Goal: Transaction & Acquisition: Purchase product/service

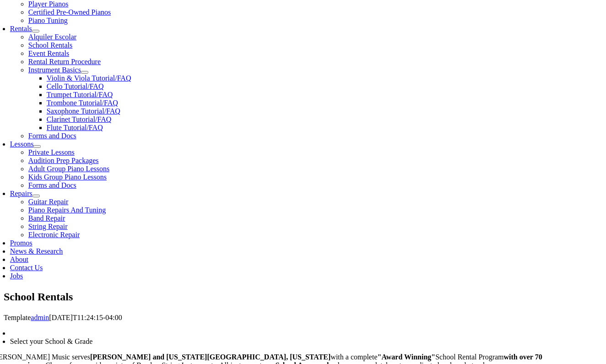
scroll to position [286, 0]
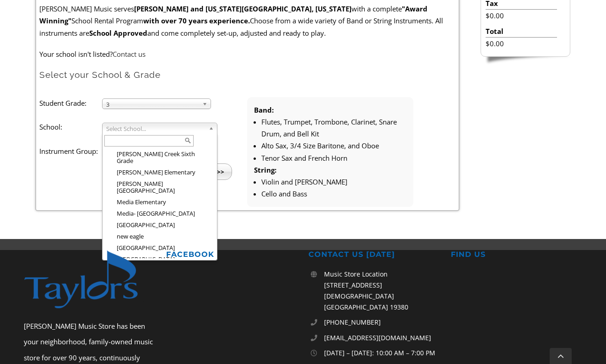
click at [145, 299] on li "[GEOGRAPHIC_DATA]" at bounding box center [162, 304] width 105 height 11
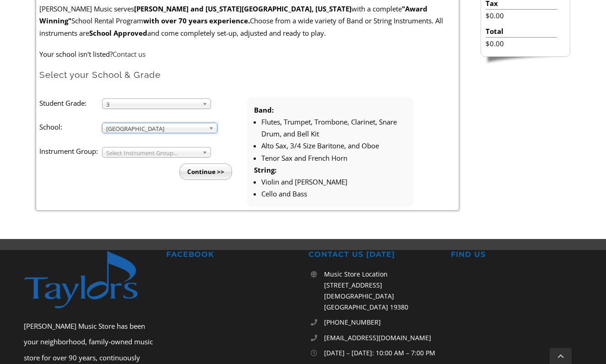
click at [129, 152] on span "Select Instrument Group..." at bounding box center [152, 152] width 92 height 11
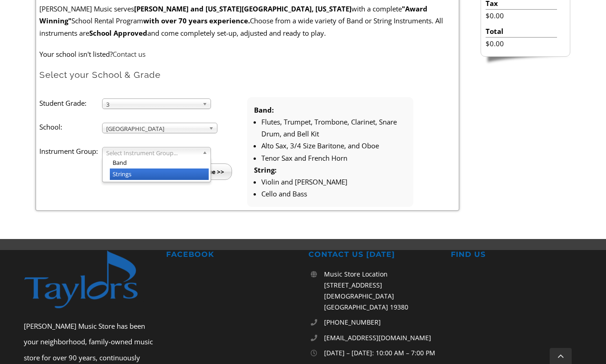
click at [128, 175] on li "Strings" at bounding box center [159, 173] width 99 height 11
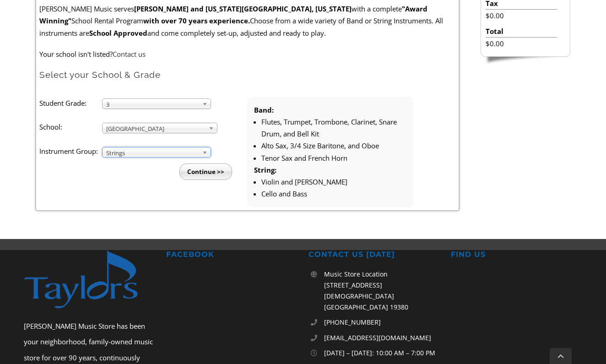
click at [201, 166] on input "Continue >>" at bounding box center [205, 171] width 53 height 16
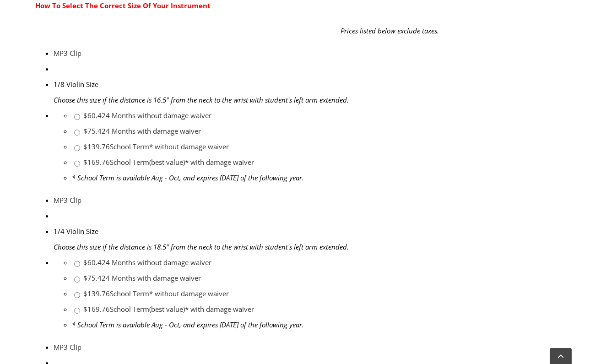
scroll to position [448, 0]
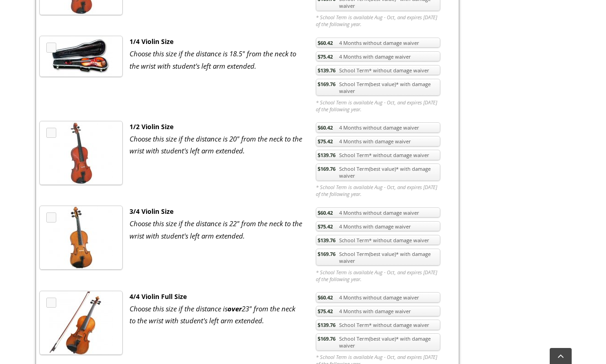
click at [334, 170] on span "$169.76" at bounding box center [327, 168] width 18 height 7
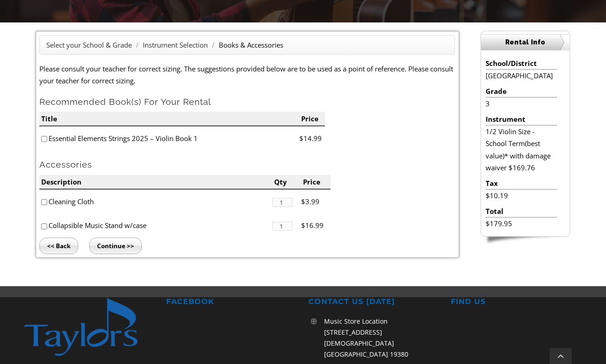
scroll to position [230, 0]
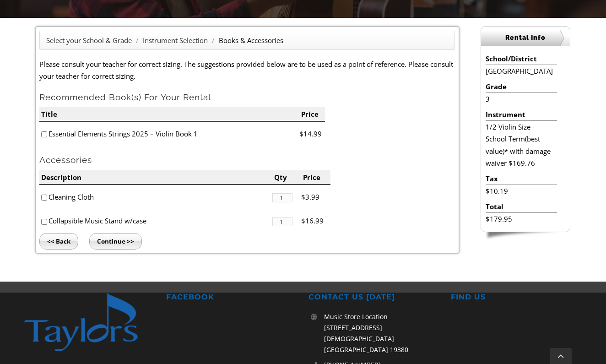
click at [44, 133] on input"] "checkbox" at bounding box center [44, 134] width 6 height 6
checkbox input"] "true"
click at [107, 238] on input "Continue >>" at bounding box center [115, 241] width 53 height 16
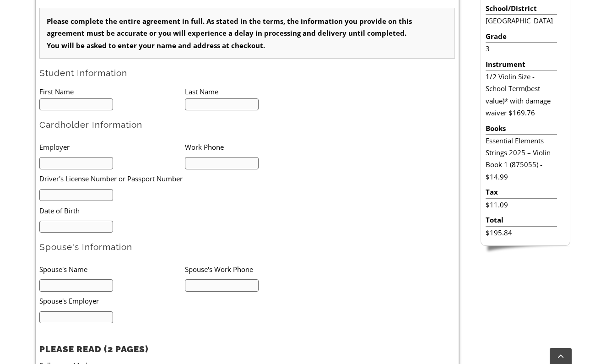
scroll to position [278, 0]
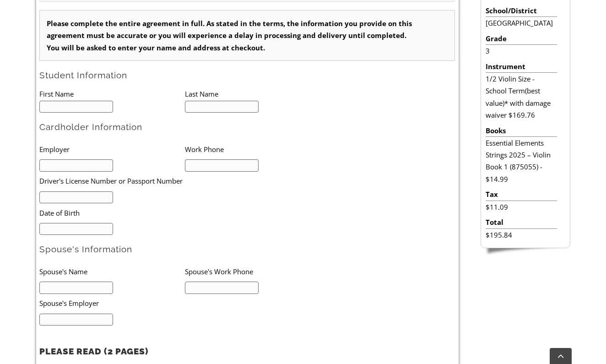
type input "1"
type input "Sawyer"
type input "Megill"
click at [103, 140] on li "Employer" at bounding box center [112, 149] width 146 height 19
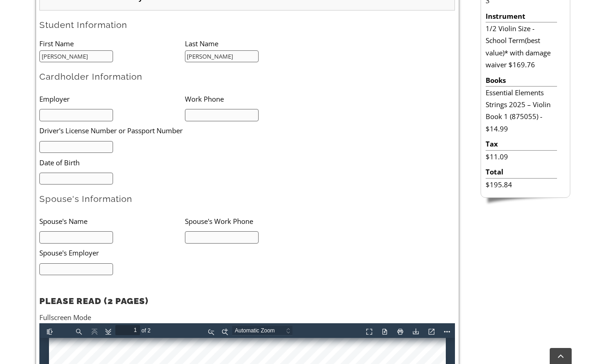
scroll to position [330, 0]
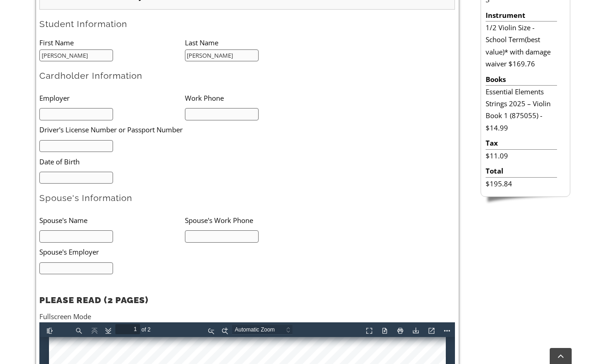
click at [79, 114] on input "text" at bounding box center [76, 114] width 74 height 12
type input "Oxford Theatre"
click at [58, 143] on input "text" at bounding box center [76, 146] width 74 height 12
type input "27 080 383"
click at [66, 175] on input "mm/dd/yyyy" at bounding box center [76, 178] width 74 height 12
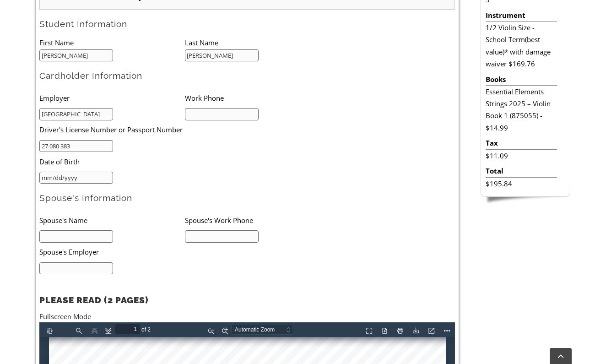
click at [40, 175] on input "mm/dd/yyyy" at bounding box center [76, 178] width 74 height 12
type input "02/22/1985"
type input "Scott Megill"
click at [90, 267] on input "text" at bounding box center [76, 268] width 74 height 12
type input "Comcast"
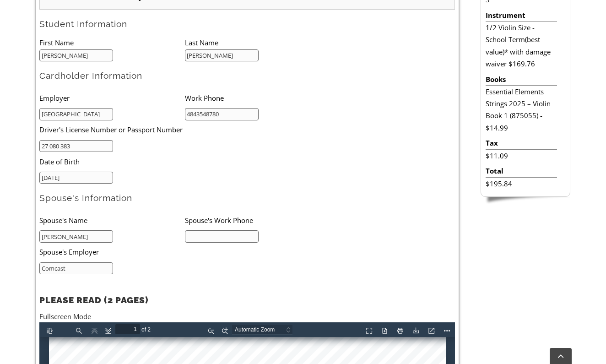
type input "4843548780"
click at [205, 230] on input "text" at bounding box center [222, 236] width 74 height 12
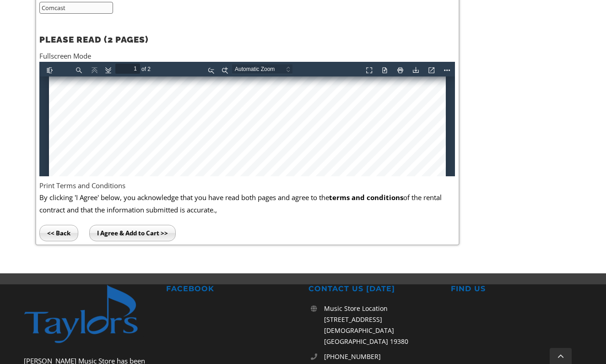
scroll to position [180, 0]
type input "6096472394"
click at [81, 105] on div at bounding box center [247, 224] width 397 height 654
type input "2"
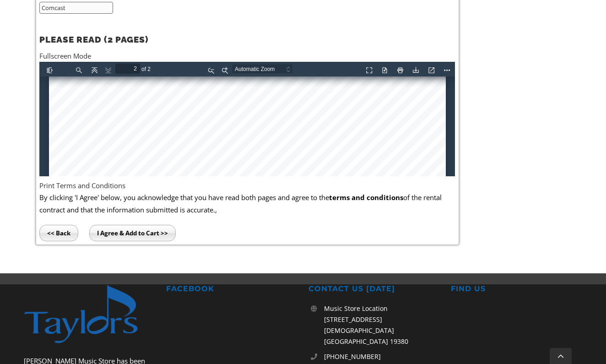
scroll to position [748, 0]
click at [141, 228] on input "I Agree & Add to Cart >>" at bounding box center [132, 233] width 87 height 16
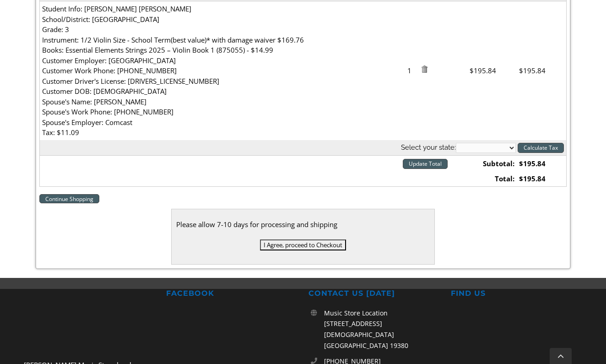
scroll to position [318, 0]
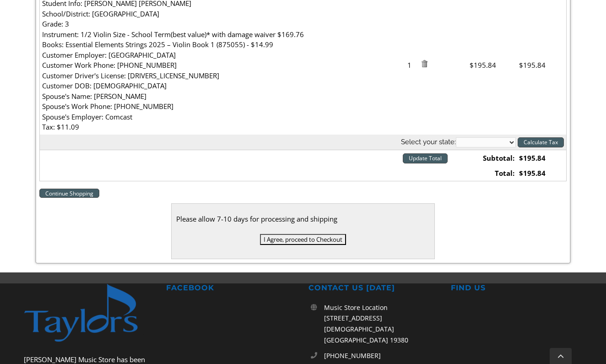
click at [300, 234] on input "I Agree, proceed to Checkout" at bounding box center [303, 239] width 86 height 11
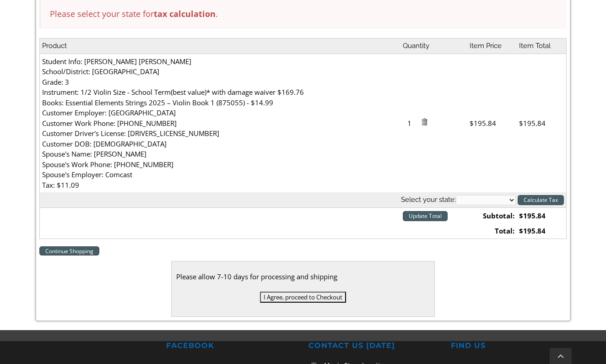
scroll to position [316, 0]
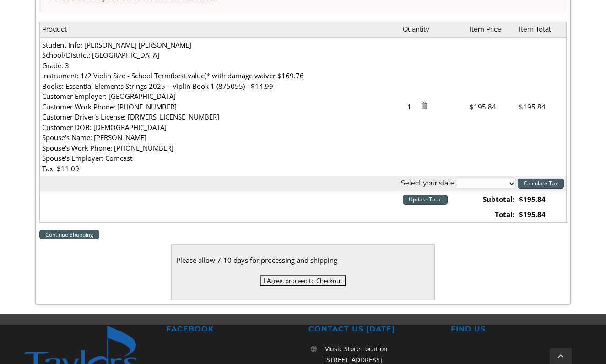
select select "PA"
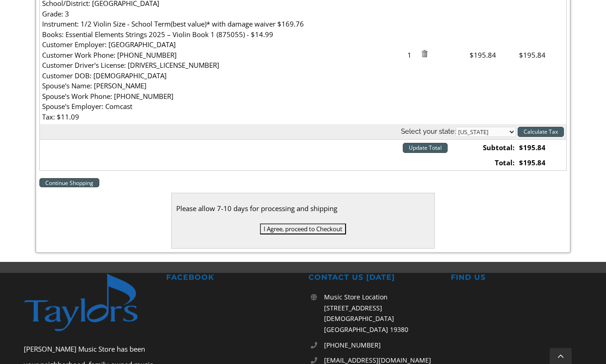
scroll to position [393, 0]
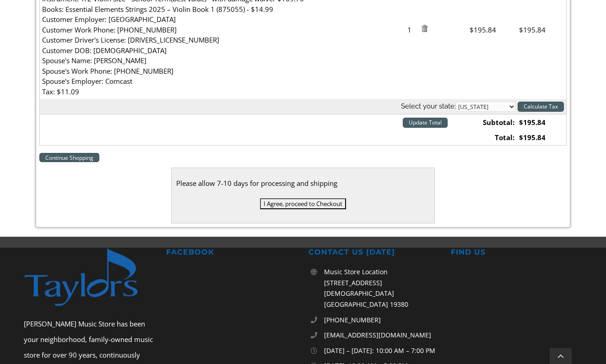
click at [434, 123] on input "Update Total" at bounding box center [425, 123] width 45 height 10
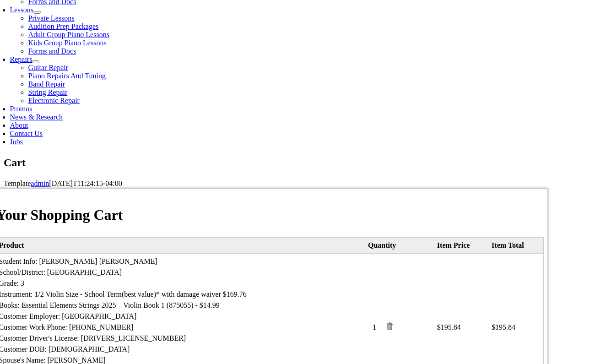
scroll to position [440, 0]
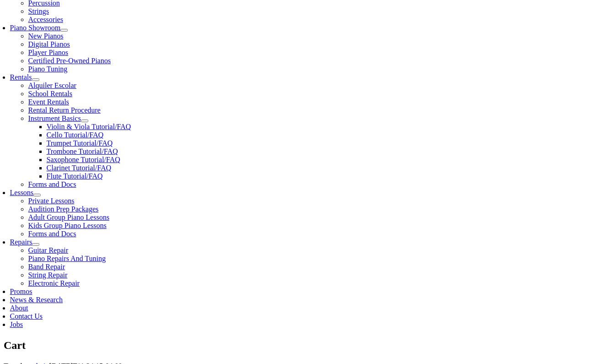
scroll to position [262, 0]
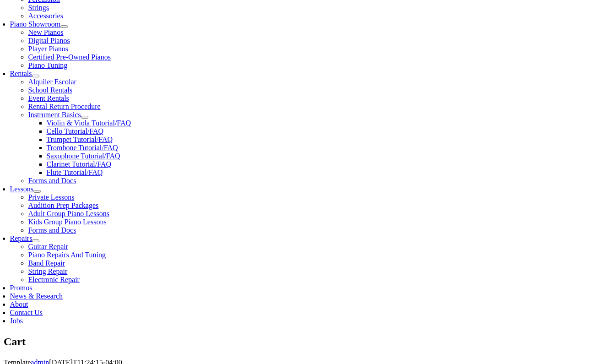
select select "PA"
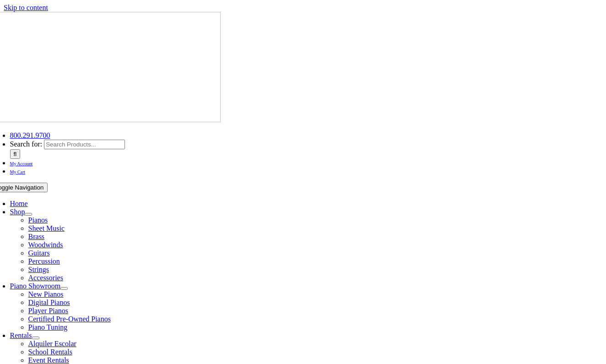
select select "PA"
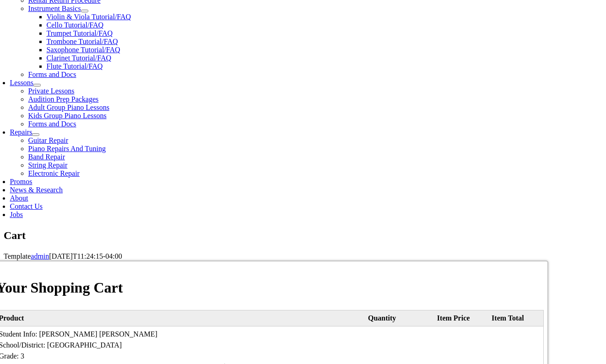
scroll to position [367, 0]
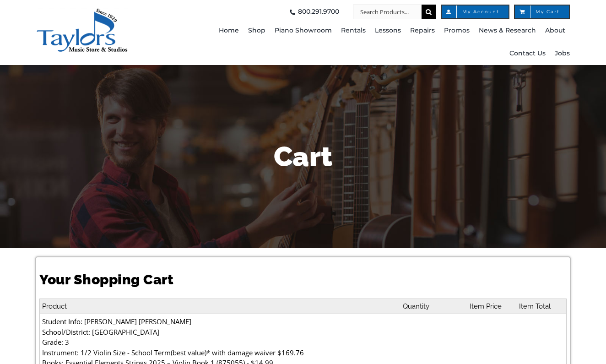
select select "PA"
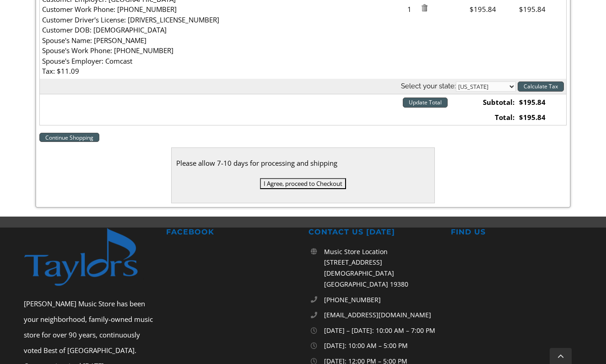
scroll to position [371, 0]
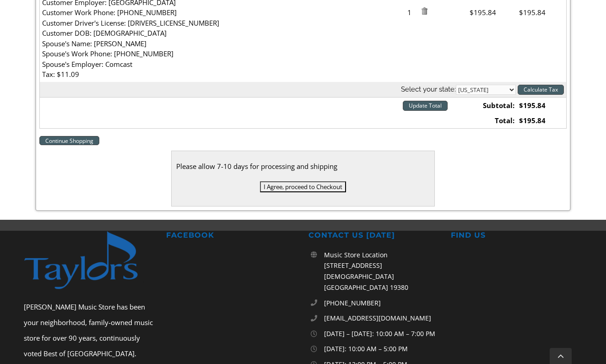
click at [534, 86] on input "Calculate Tax" at bounding box center [541, 90] width 46 height 10
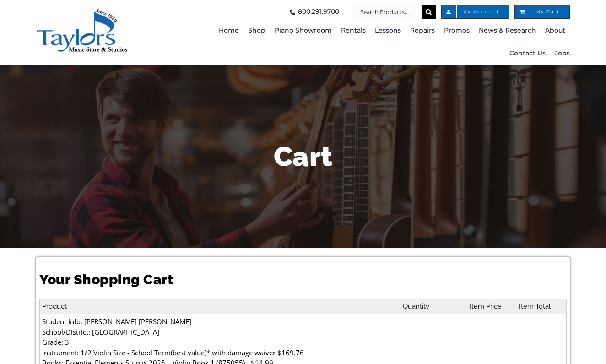
select select "PA"
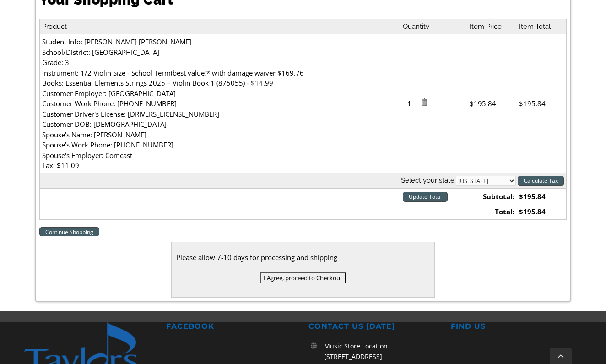
scroll to position [358, 0]
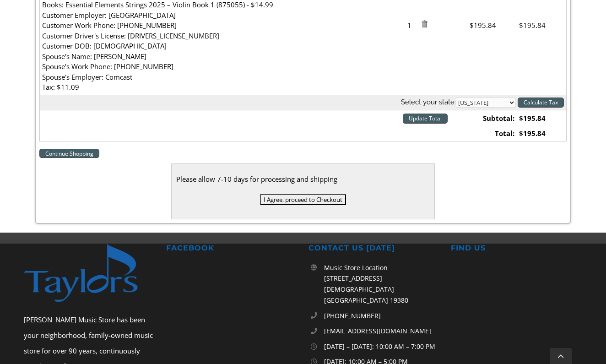
click at [537, 98] on input "Calculate Tax" at bounding box center [541, 103] width 46 height 10
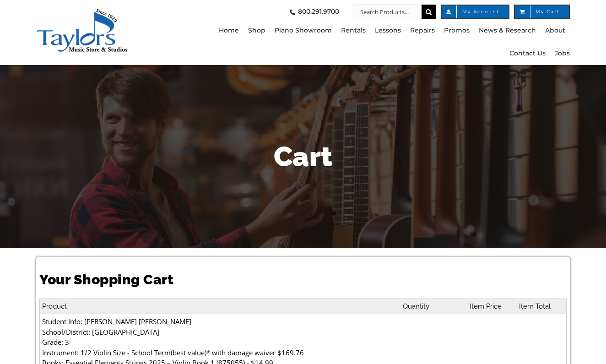
select select "PA"
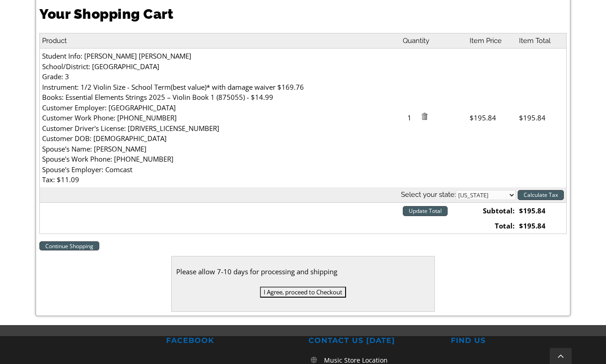
scroll to position [389, 0]
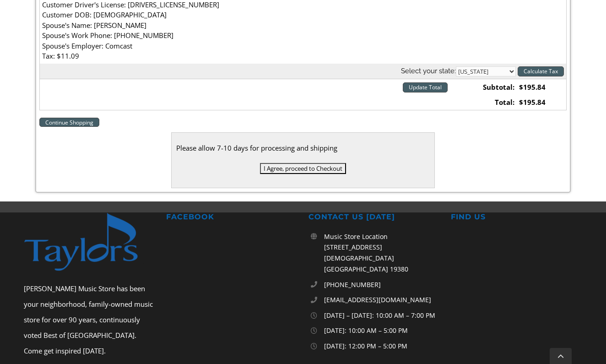
click at [432, 84] on input "Update Total" at bounding box center [425, 87] width 45 height 10
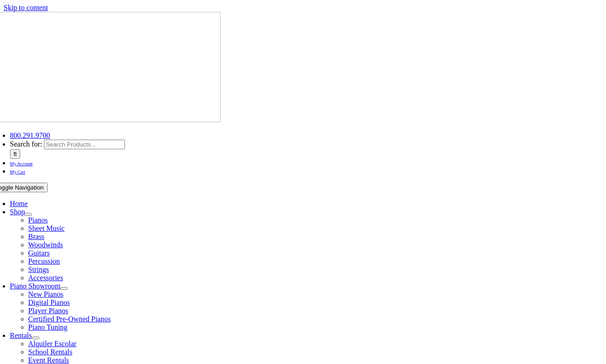
select select "PA"
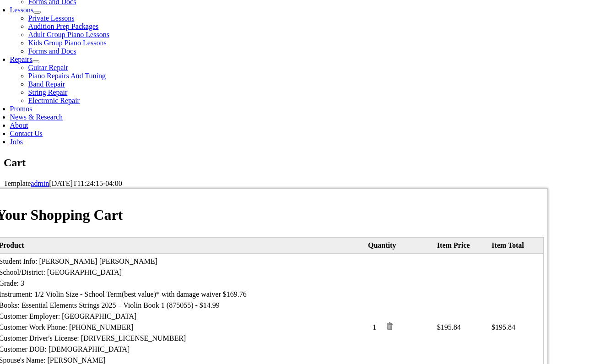
scroll to position [440, 0]
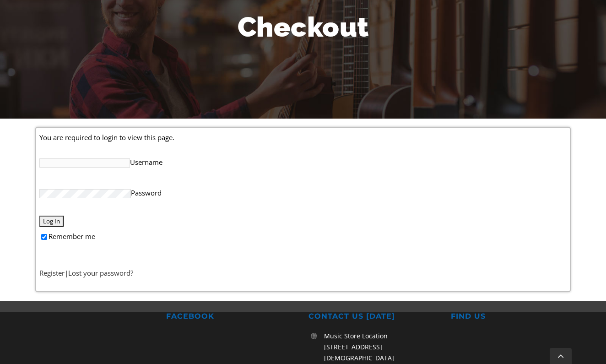
scroll to position [130, 0]
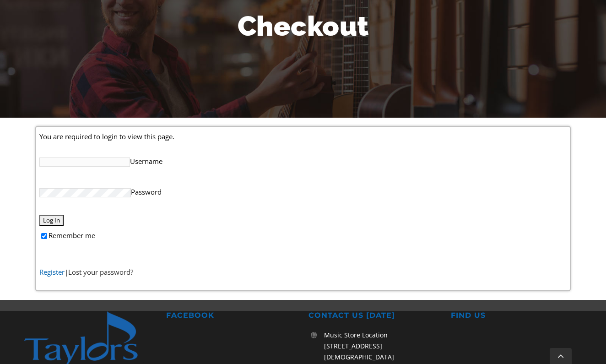
click at [57, 271] on link "Register" at bounding box center [51, 271] width 25 height 9
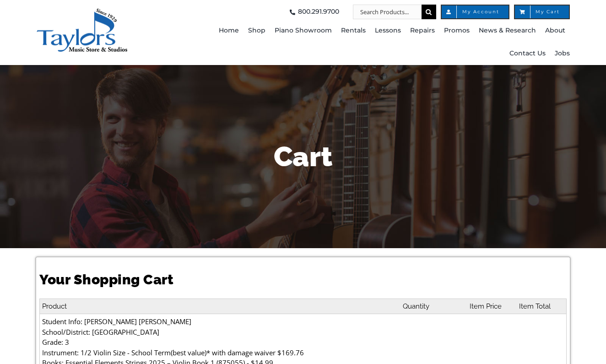
select select "PA"
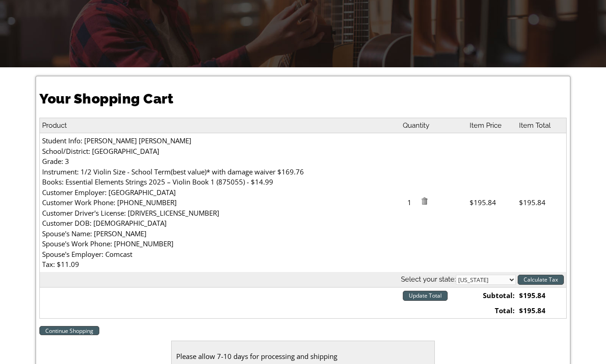
scroll to position [331, 0]
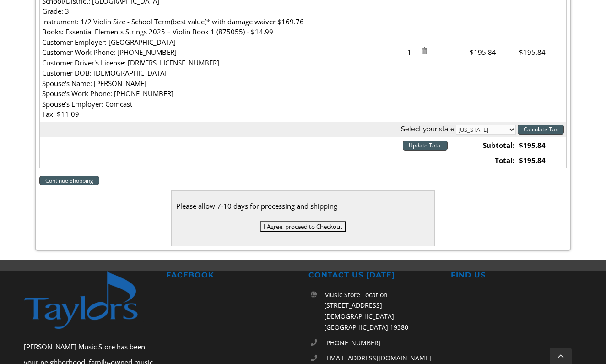
click at [542, 128] on input "Calculate Tax" at bounding box center [541, 130] width 46 height 10
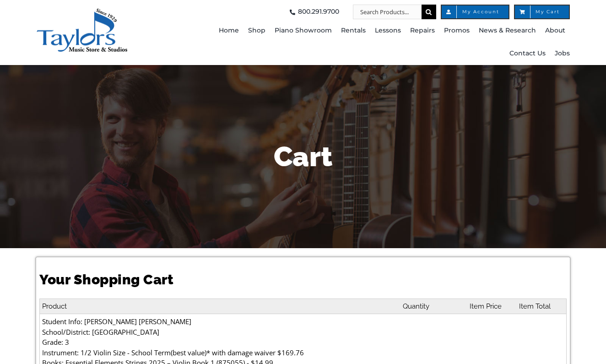
select select "PA"
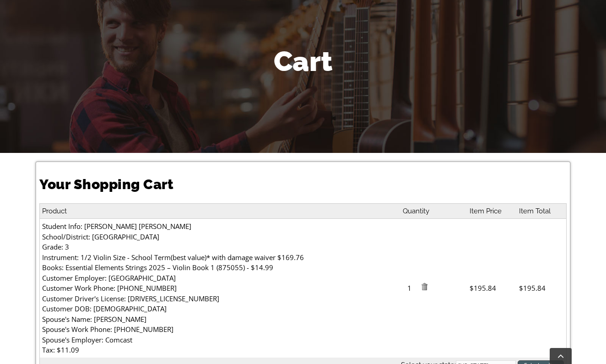
scroll to position [318, 0]
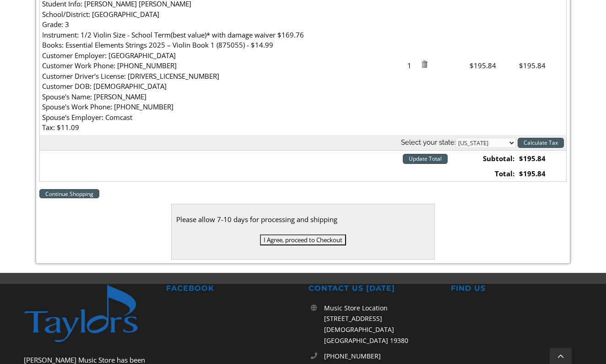
click at [325, 234] on input "I Agree, proceed to Checkout" at bounding box center [303, 239] width 86 height 11
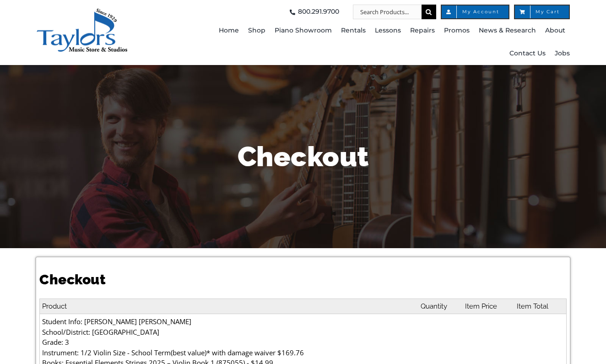
select select
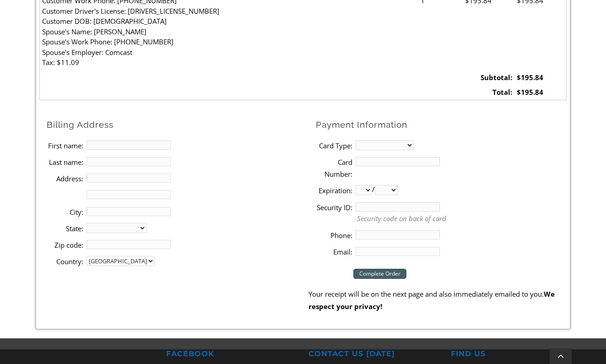
scroll to position [384, 0]
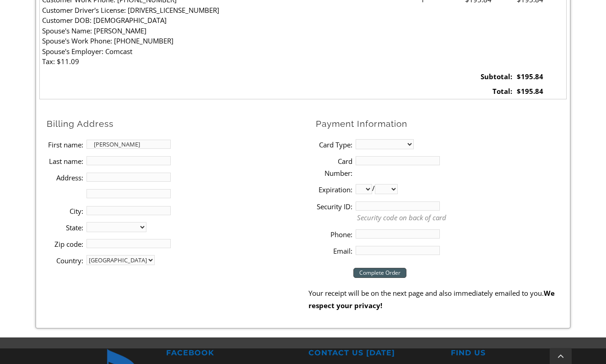
type input "[PERSON_NAME]"
type input "[STREET_ADDRESS]"
type input "[GEOGRAPHIC_DATA]"
select select "PA"
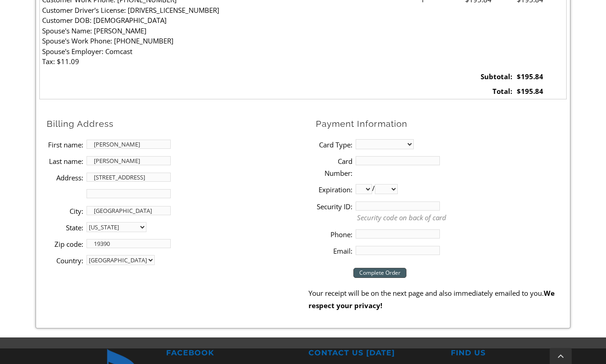
type input "19390"
click at [215, 238] on li "Zip code: 19390" at bounding box center [177, 243] width 261 height 16
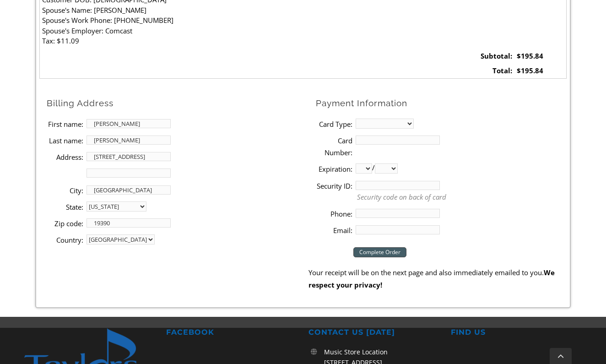
scroll to position [406, 0]
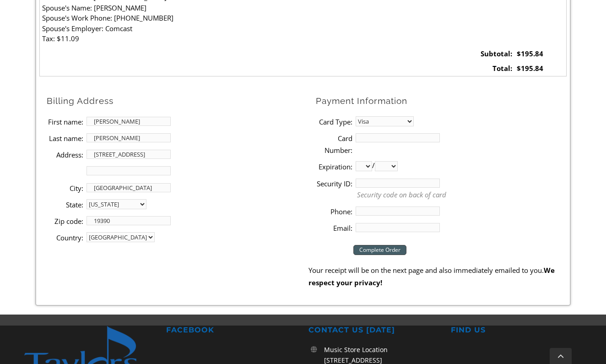
click at [368, 133] on input "Card Number:" at bounding box center [398, 137] width 84 height 9
select select "mastercard"
type input "5287250597363955"
select select "09"
select select "2028"
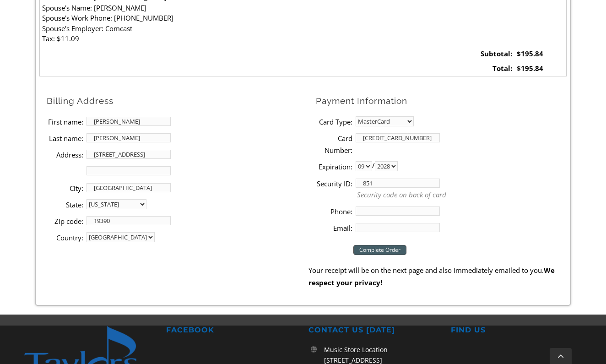
type input "851"
click at [363, 206] on input "Phone:" at bounding box center [398, 210] width 84 height 9
type input "4843548780"
type input "emegill22@gmail.com"
click at [282, 229] on li "Country: United States" at bounding box center [177, 237] width 261 height 16
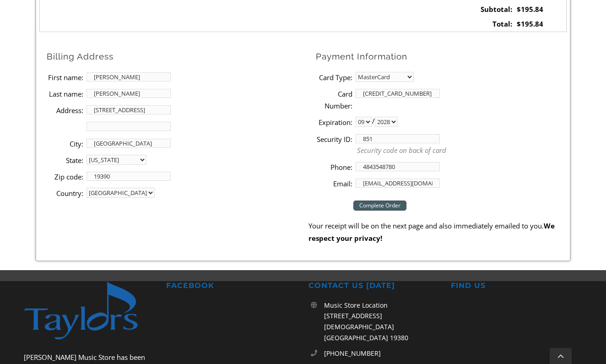
scroll to position [452, 0]
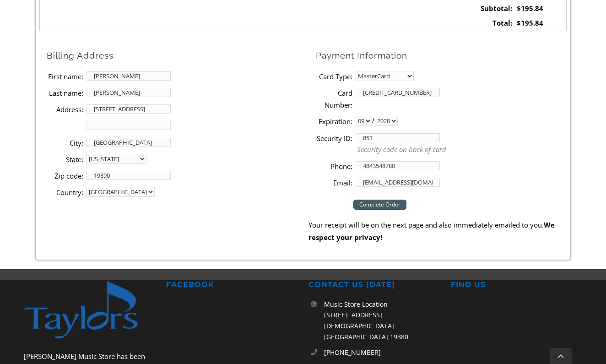
click at [386, 200] on input "Complete Order" at bounding box center [379, 205] width 53 height 10
